Goal: Navigation & Orientation: Find specific page/section

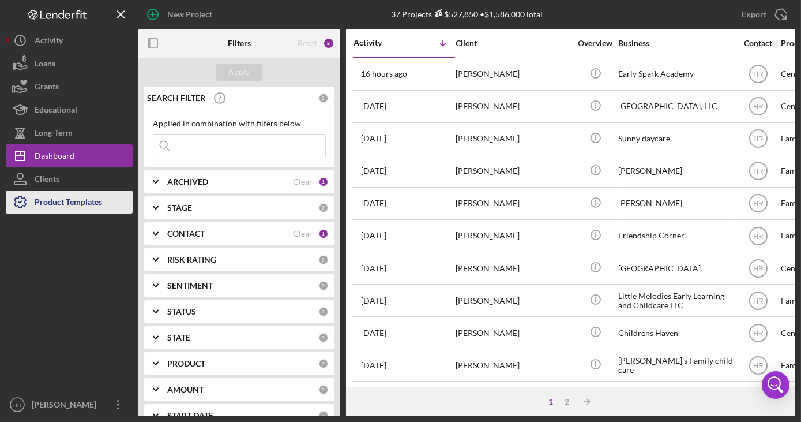
click at [68, 208] on div "Product Templates" at bounding box center [68, 203] width 67 height 26
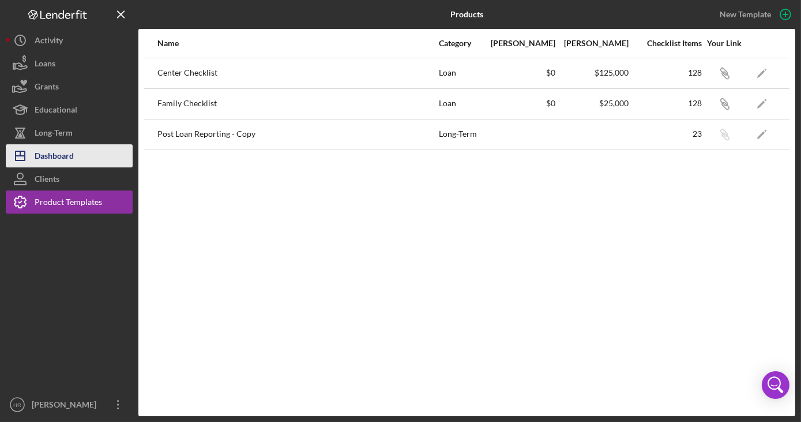
drag, startPoint x: 63, startPoint y: 158, endPoint x: 81, endPoint y: 161, distance: 18.1
click at [63, 158] on div "Dashboard" at bounding box center [54, 157] width 39 height 26
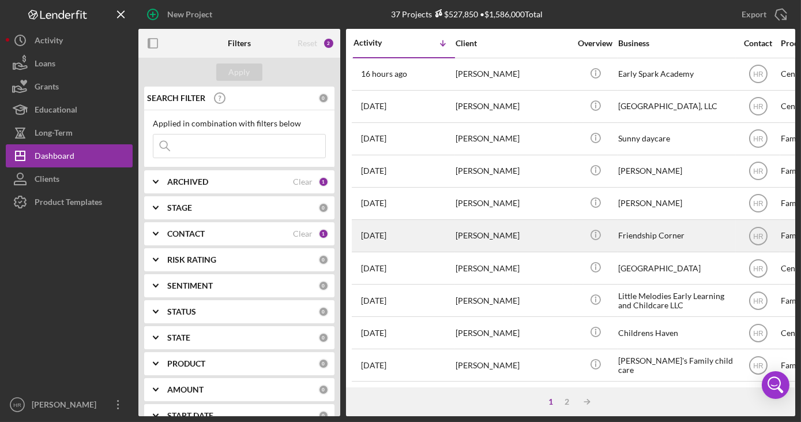
click at [659, 236] on div "Friendship Corner" at bounding box center [675, 235] width 115 height 31
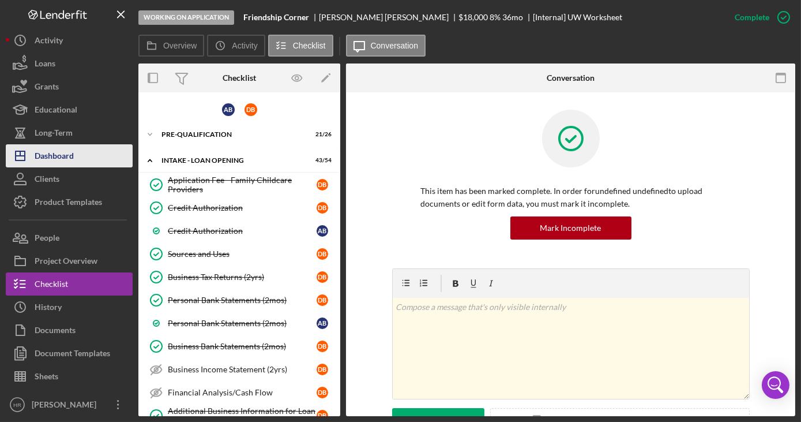
click at [53, 161] on div "Dashboard" at bounding box center [54, 157] width 39 height 26
